Goal: Task Accomplishment & Management: Use online tool/utility

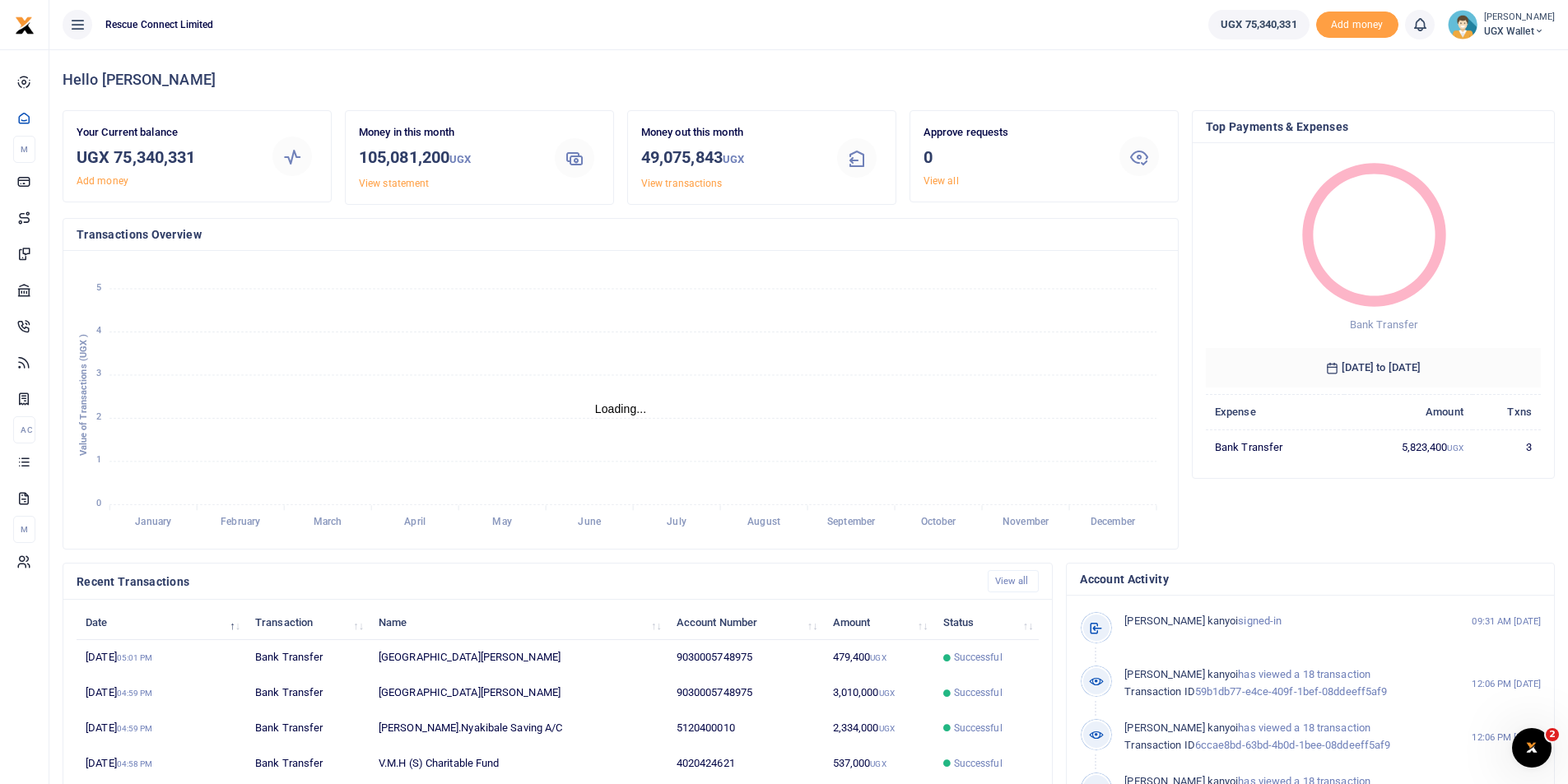
scroll to position [13, 13]
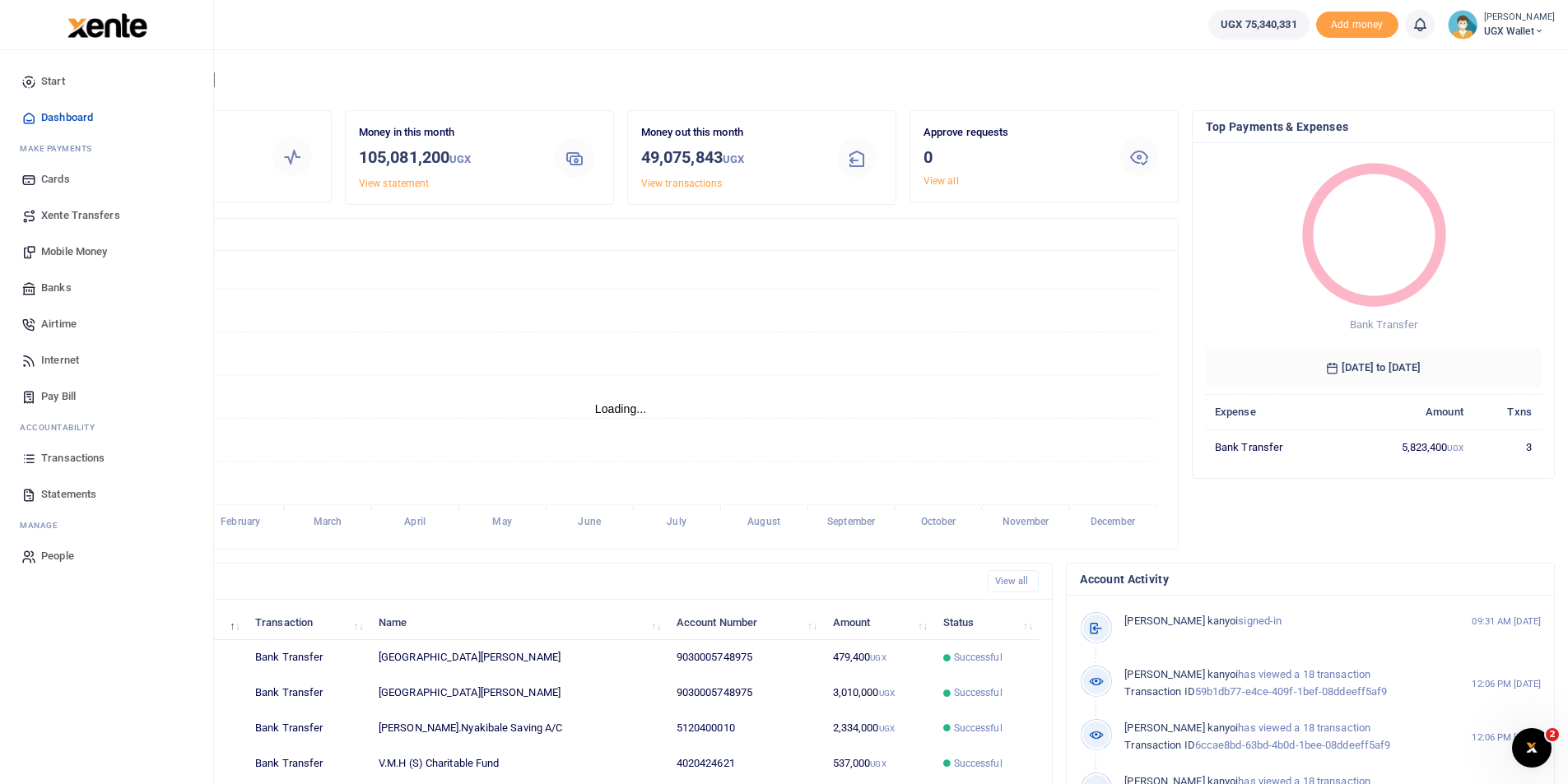
click at [65, 247] on span "Mobile Money" at bounding box center [73, 251] width 66 height 17
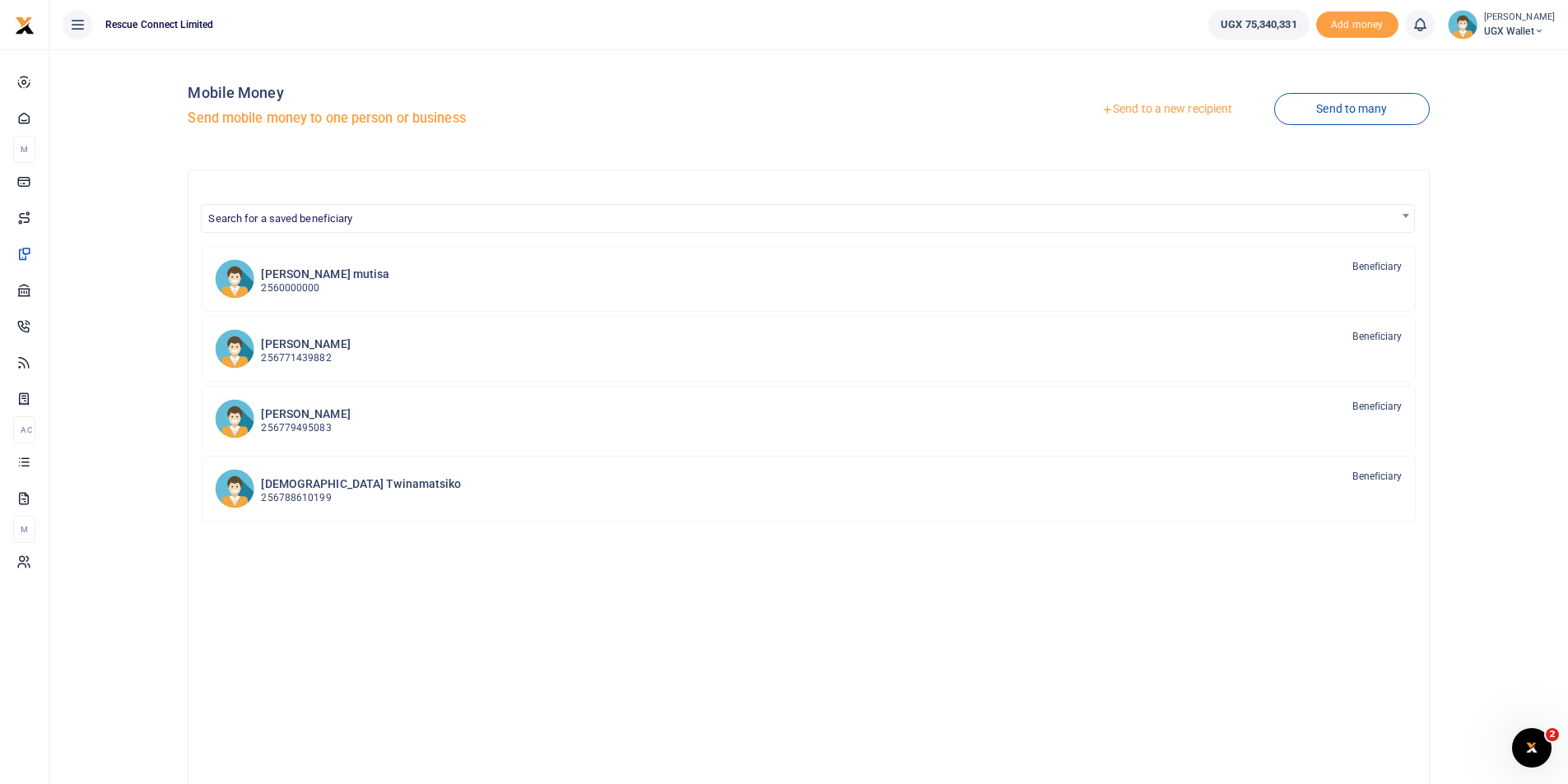
click at [1357, 104] on link "Send to many" at bounding box center [1352, 109] width 155 height 32
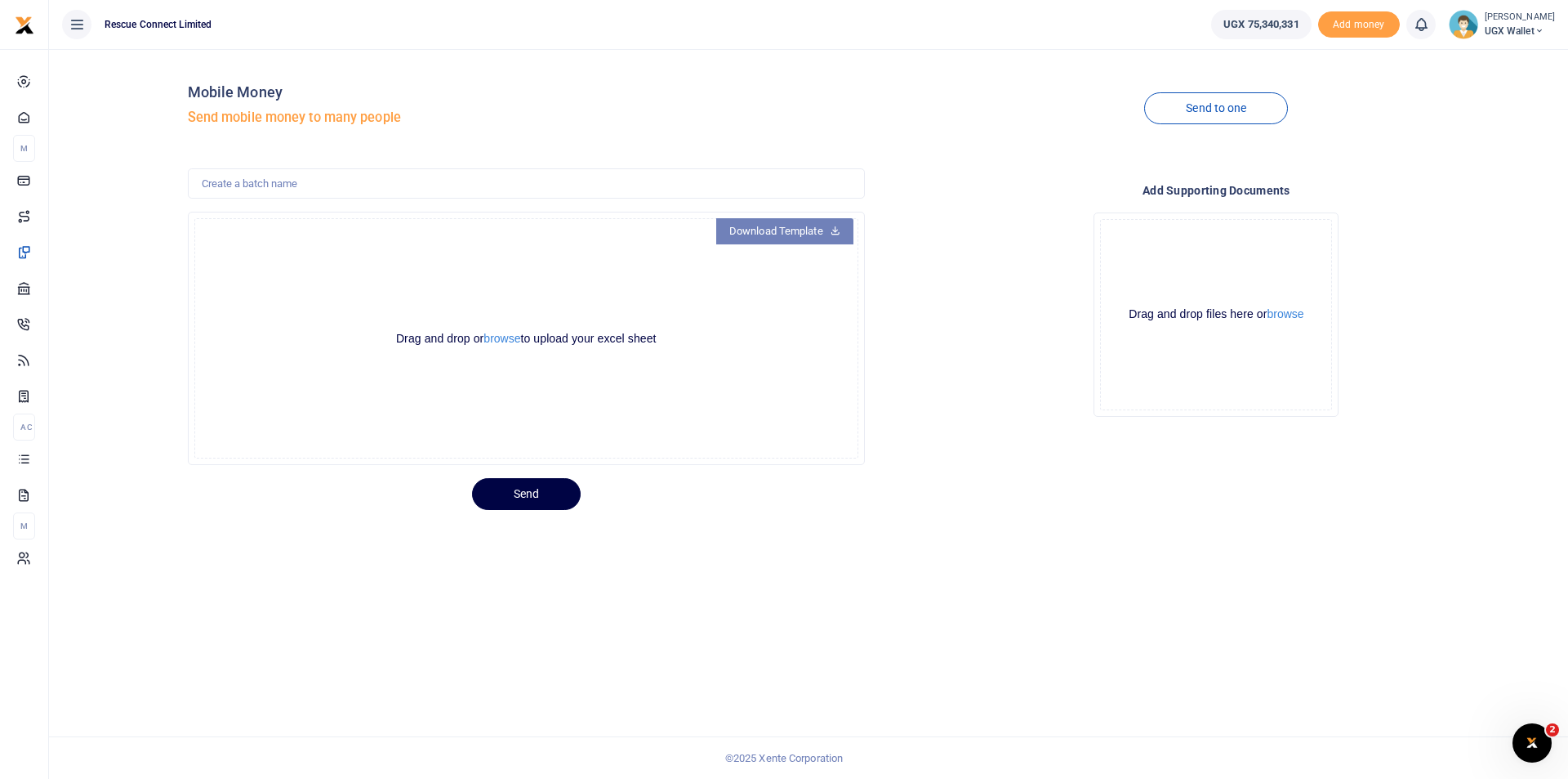
click at [830, 230] on icon at bounding box center [835, 230] width 11 height 12
